Goal: Task Accomplishment & Management: Manage account settings

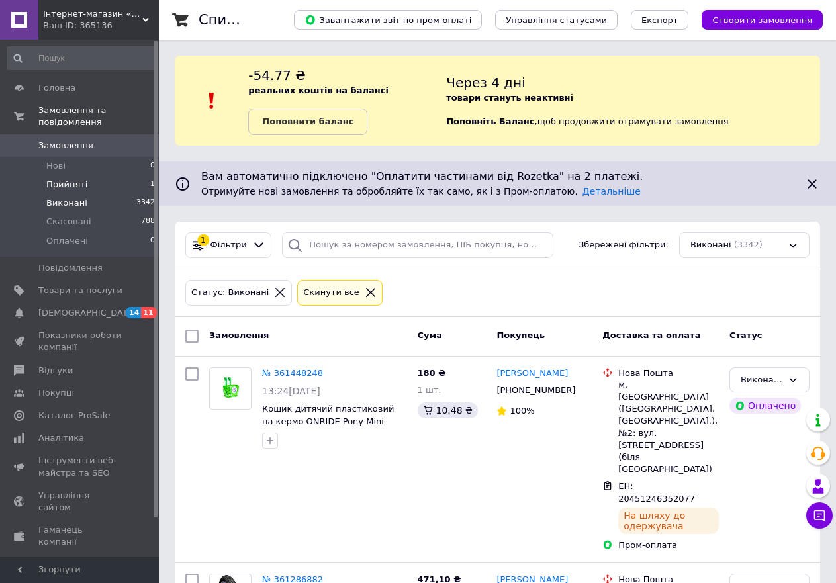
click at [74, 179] on span "Прийняті" at bounding box center [66, 185] width 41 height 12
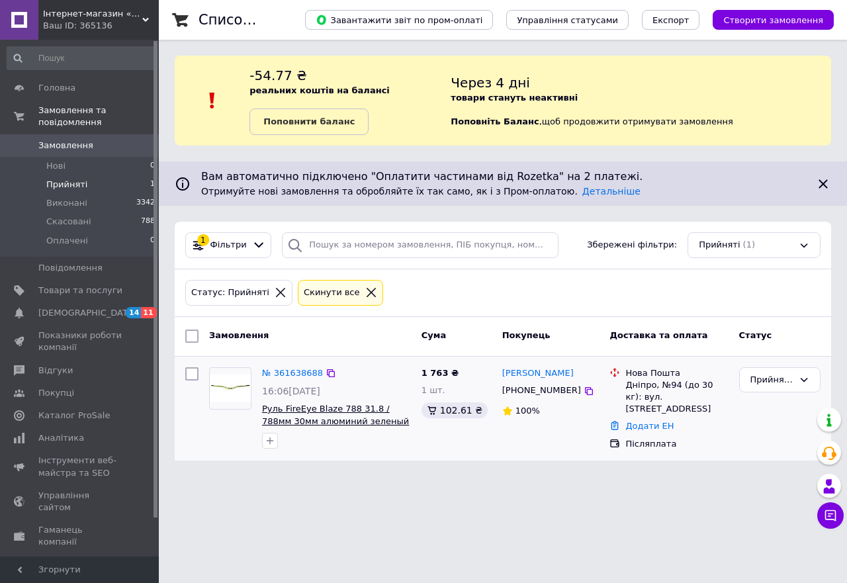
click at [295, 420] on span "Руль FireEye Blaze 788 31.8 / 788мм 30мм алюминий зеленый" at bounding box center [335, 415] width 147 height 23
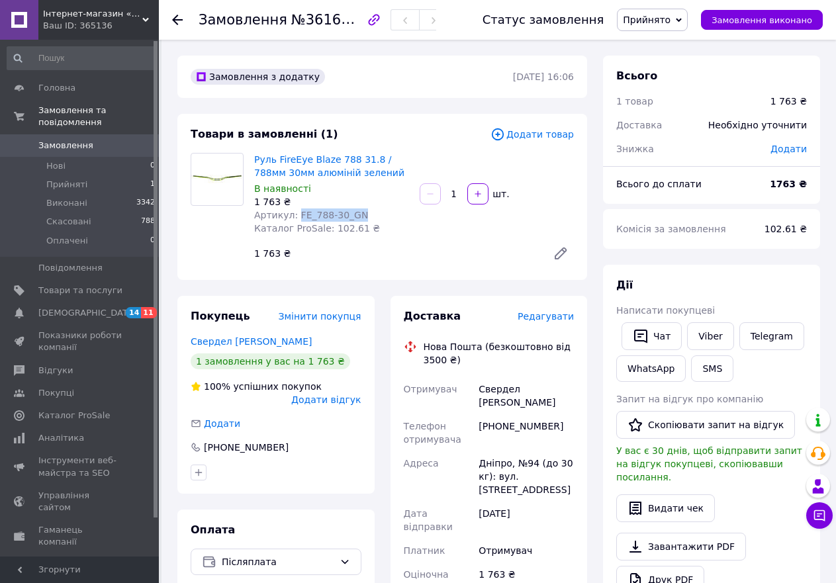
drag, startPoint x: 360, startPoint y: 216, endPoint x: 293, endPoint y: 213, distance: 67.0
click at [293, 213] on div "Артикул: FE_788-30_GN" at bounding box center [331, 215] width 155 height 13
copy span "FE_788-30_GN"
click at [220, 177] on img at bounding box center [217, 179] width 52 height 35
click at [218, 176] on img at bounding box center [217, 179] width 52 height 35
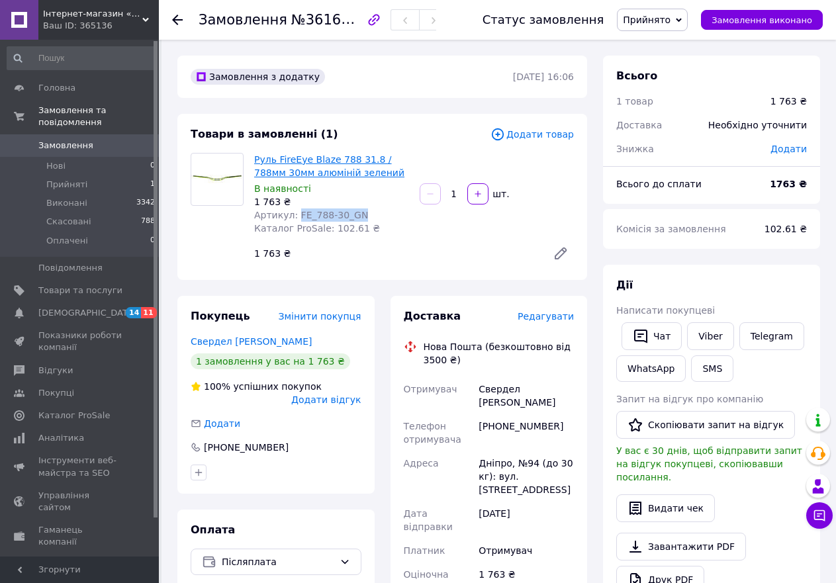
click at [289, 163] on link "Руль FireEye Blaze 788 31.8 / 788мм 30мм алюміній зелений" at bounding box center [329, 166] width 150 height 24
